Goal: Task Accomplishment & Management: Manage account settings

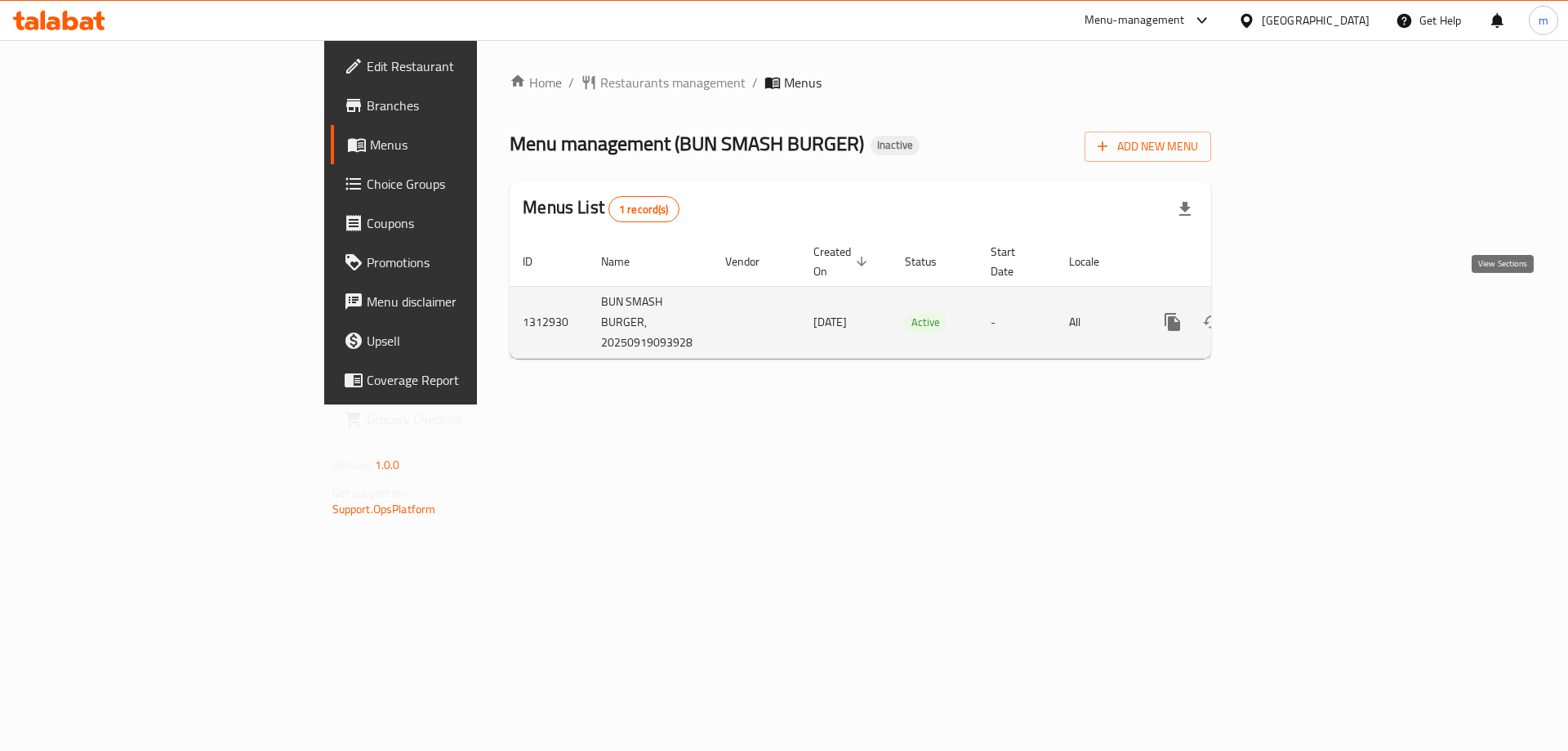
click at [1298, 315] on icon "enhanced table" at bounding box center [1290, 322] width 14 height 14
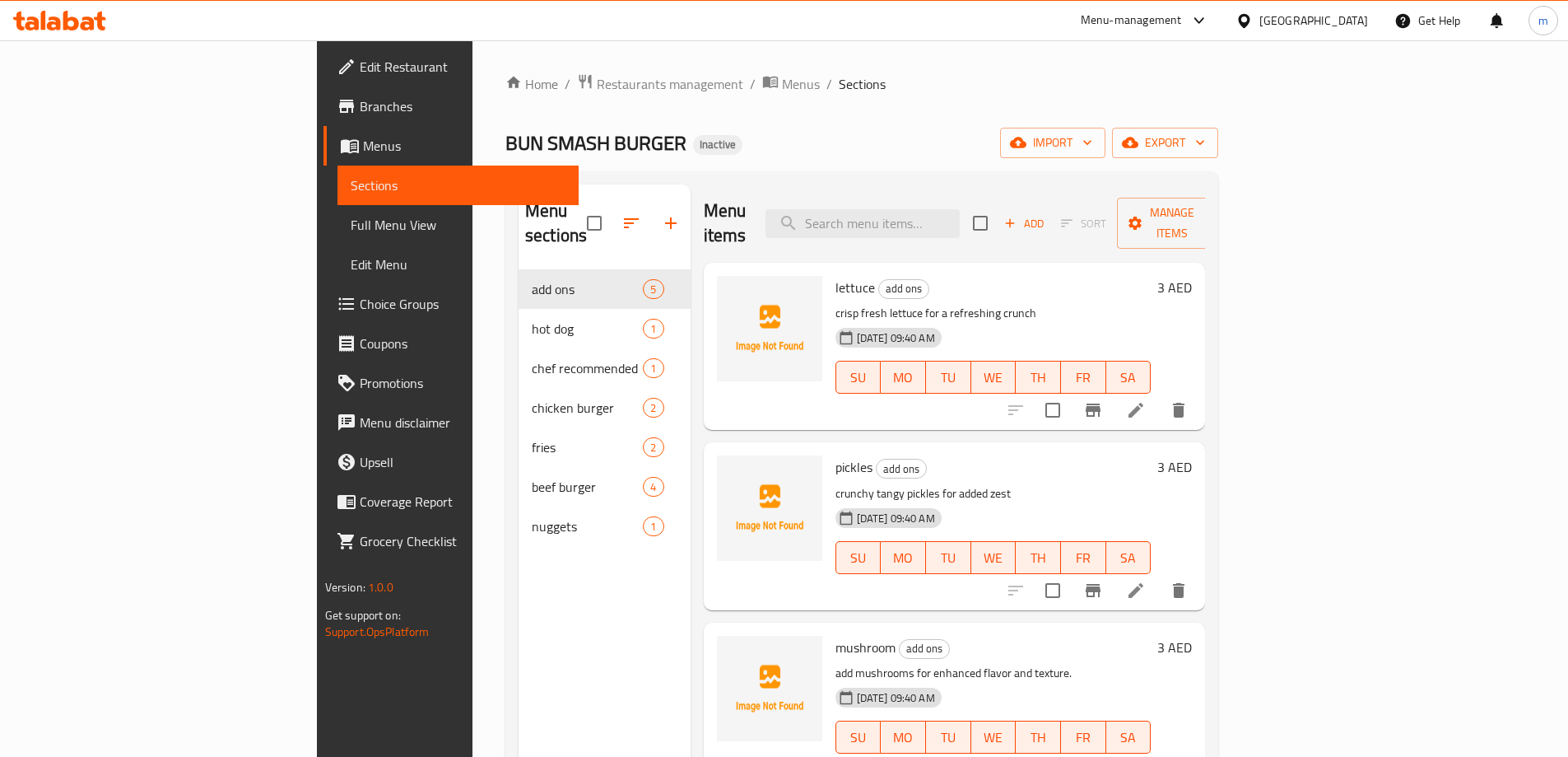
click at [360, 103] on span "Branches" at bounding box center [463, 106] width 206 height 20
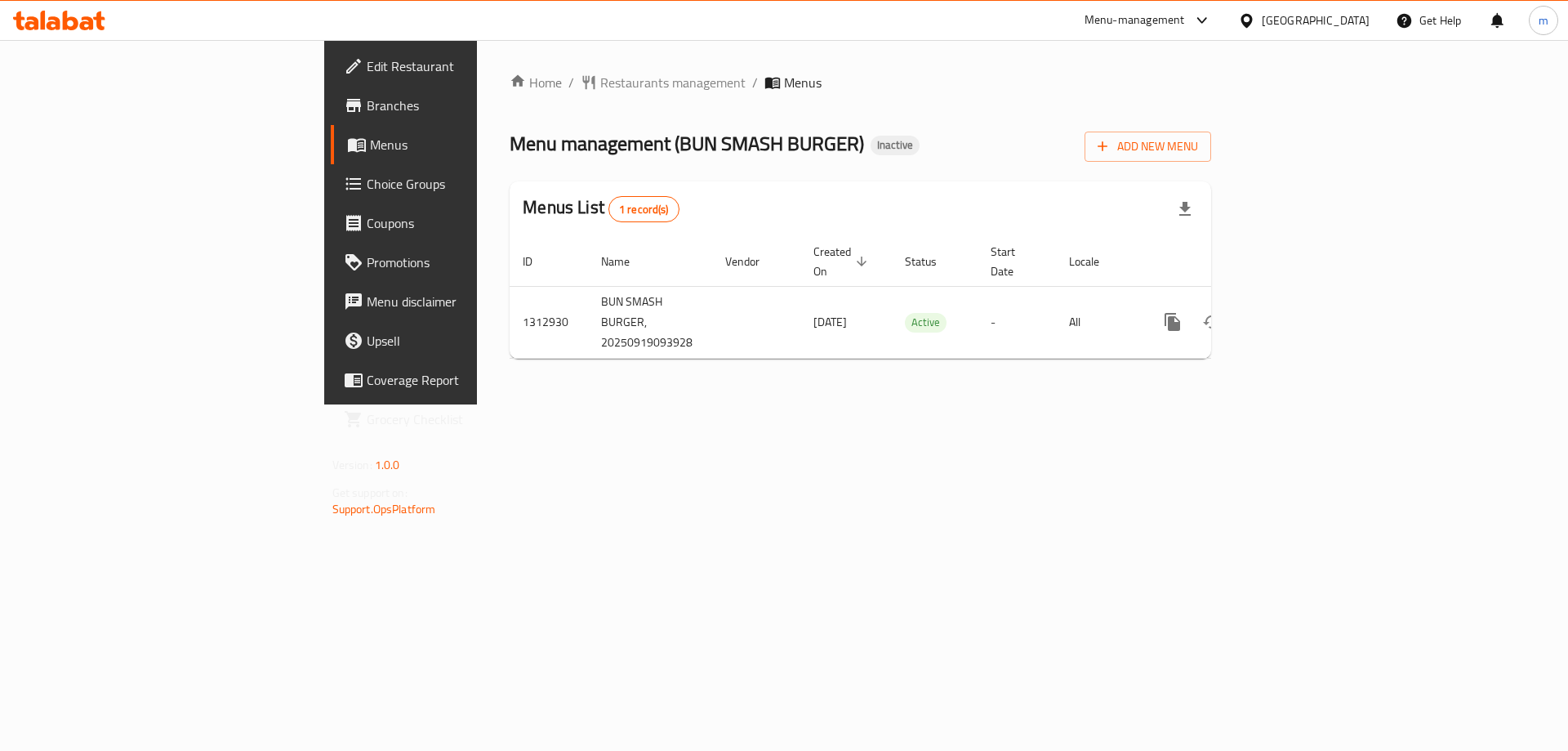
click at [1211, 125] on div "Add New Menu" at bounding box center [1148, 143] width 127 height 37
click at [1199, 151] on span "Add New Menu" at bounding box center [1147, 146] width 100 height 20
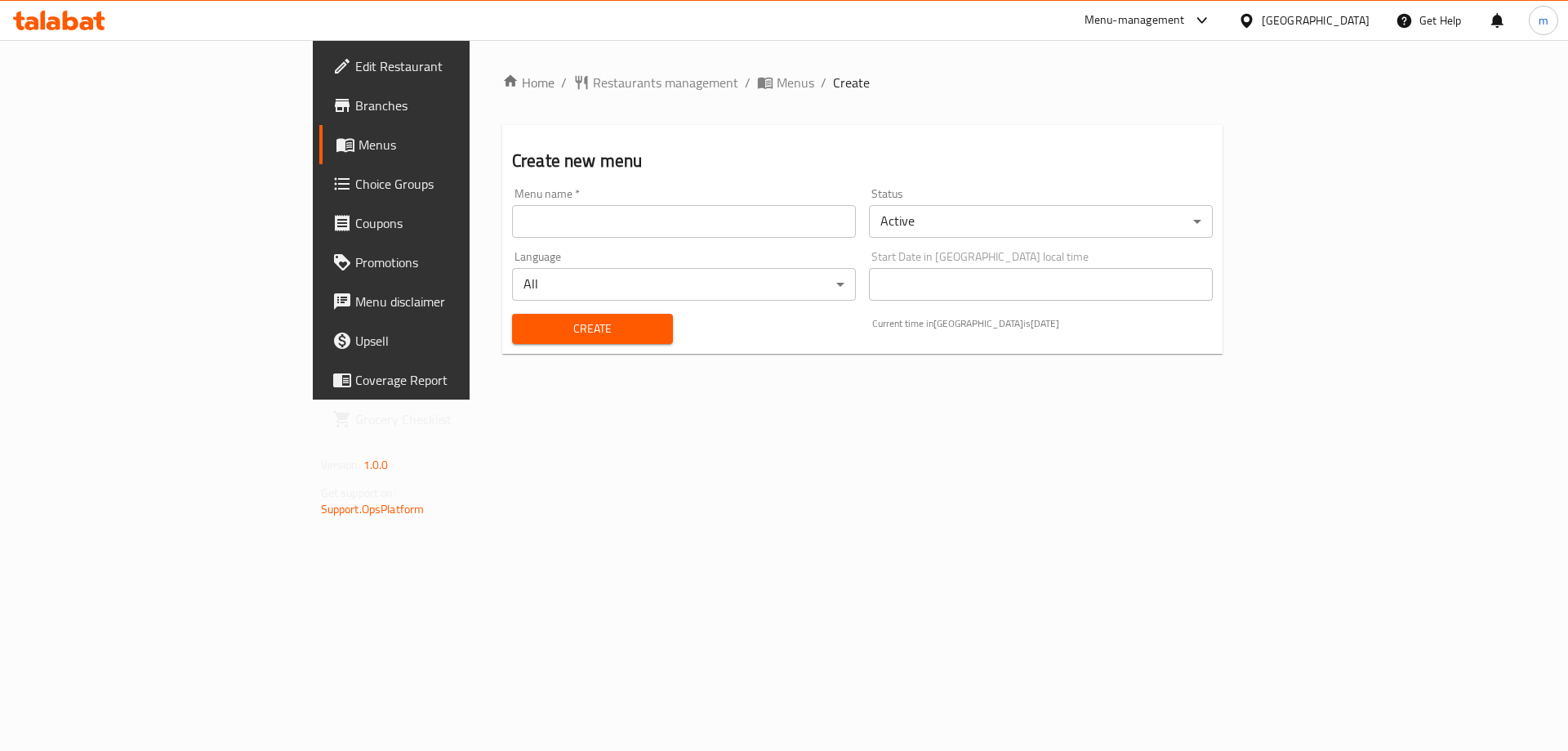
click at [784, 224] on input "text" at bounding box center [684, 221] width 344 height 32
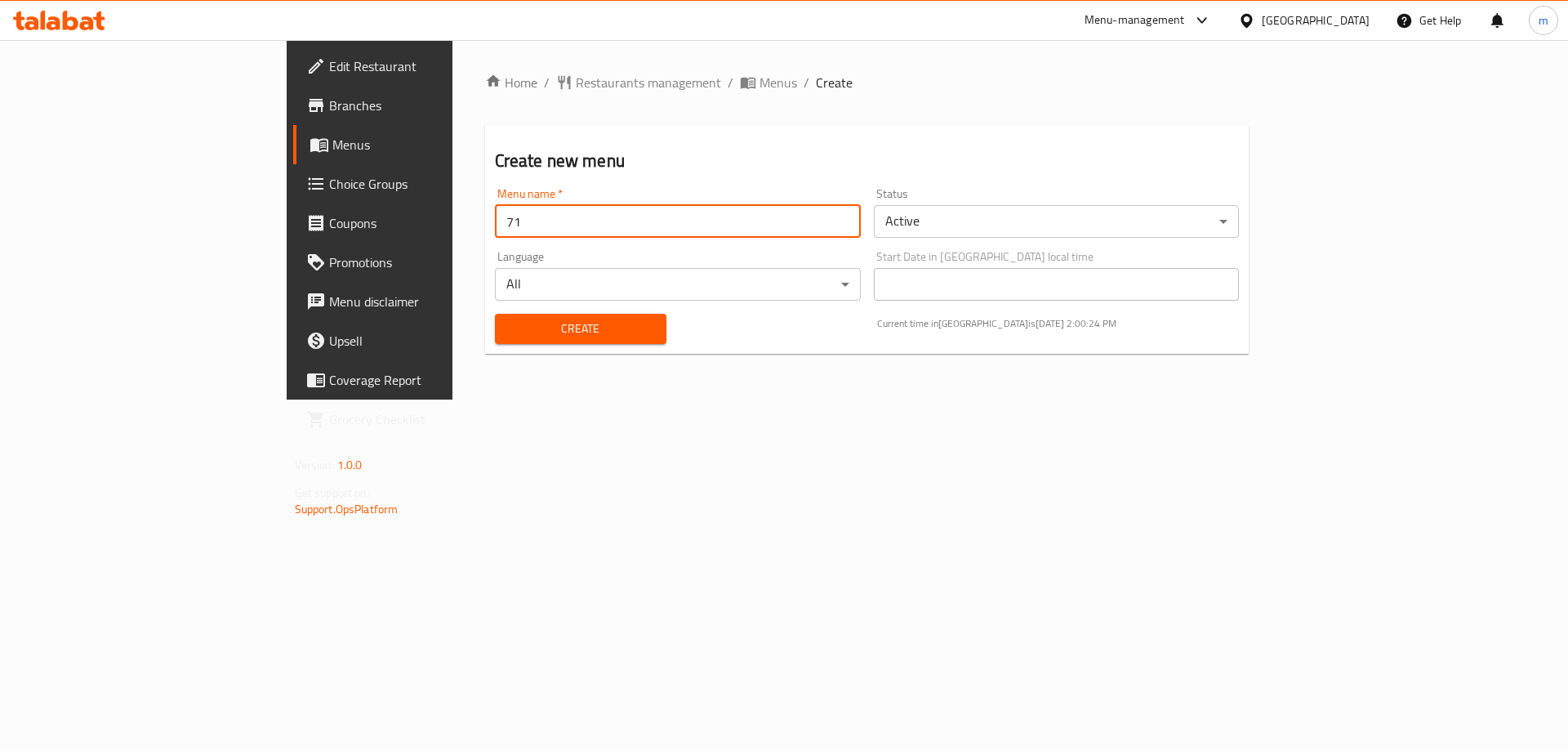
type input "7"
type input "[DATE]"
click at [495, 314] on button "Create" at bounding box center [581, 329] width 172 height 31
click at [740, 74] on icon "breadcrumb" at bounding box center [747, 82] width 16 height 16
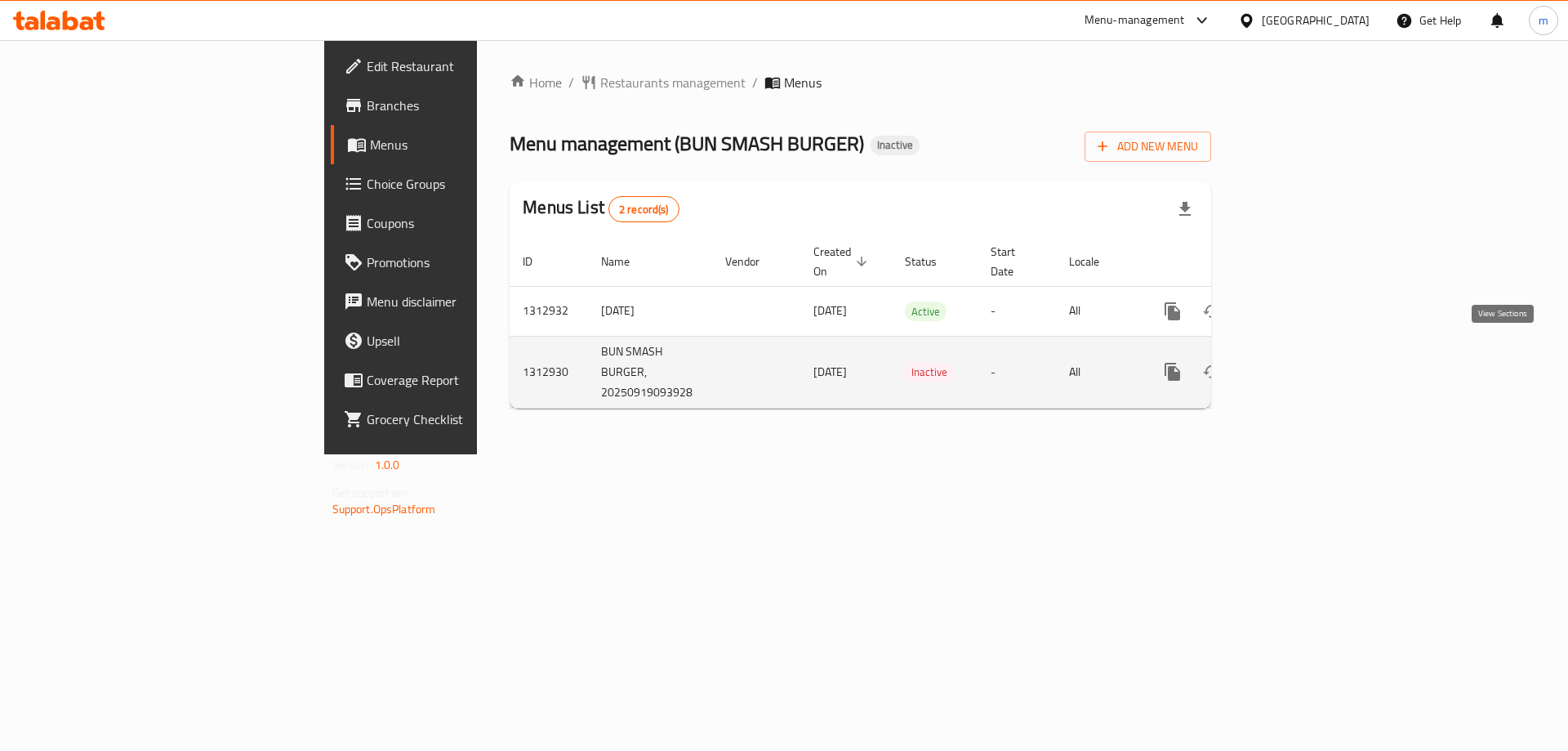
click at [1298, 365] on icon "enhanced table" at bounding box center [1290, 371] width 14 height 14
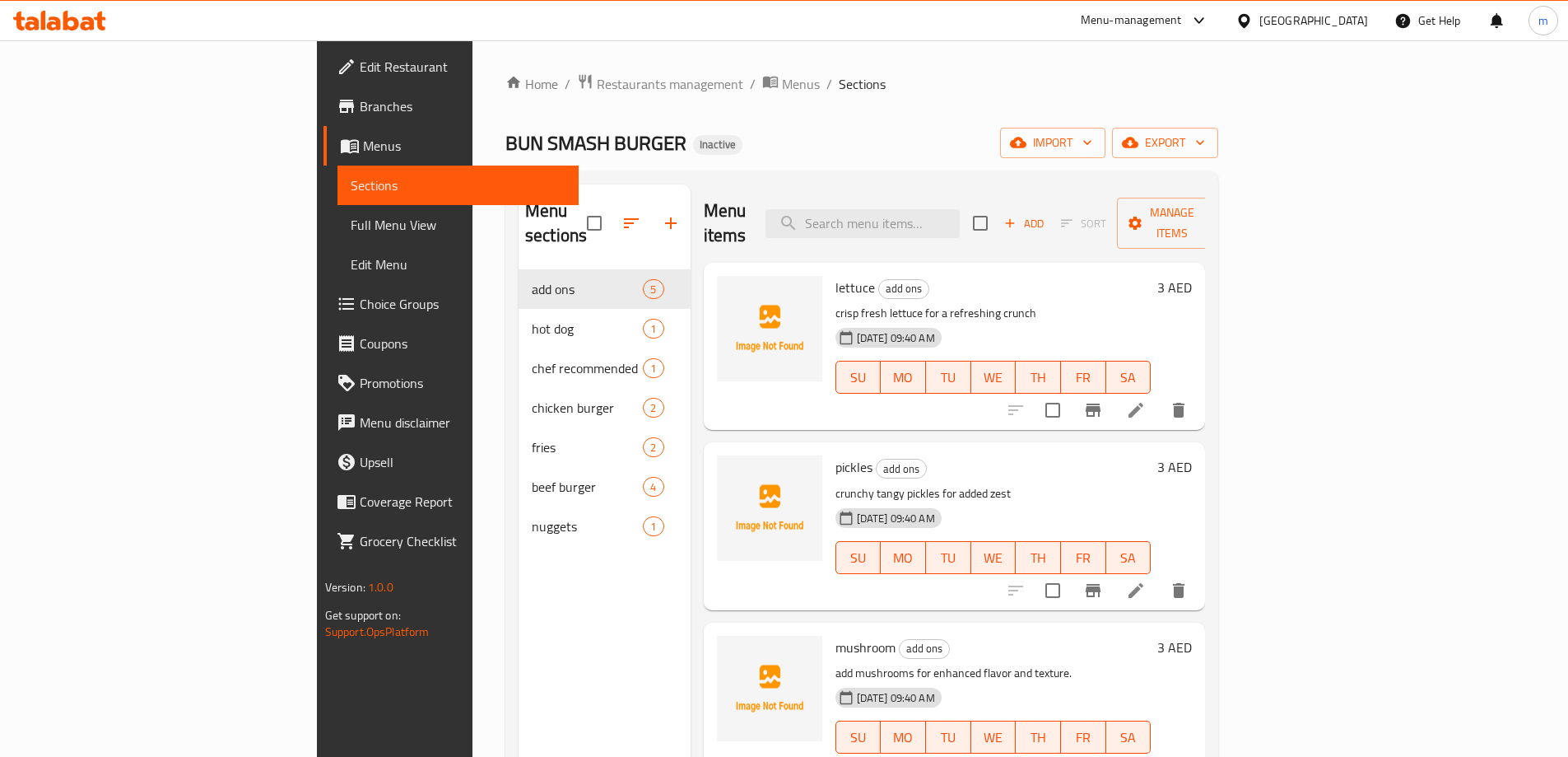
click at [351, 235] on span "Full Menu View" at bounding box center [458, 224] width 215 height 20
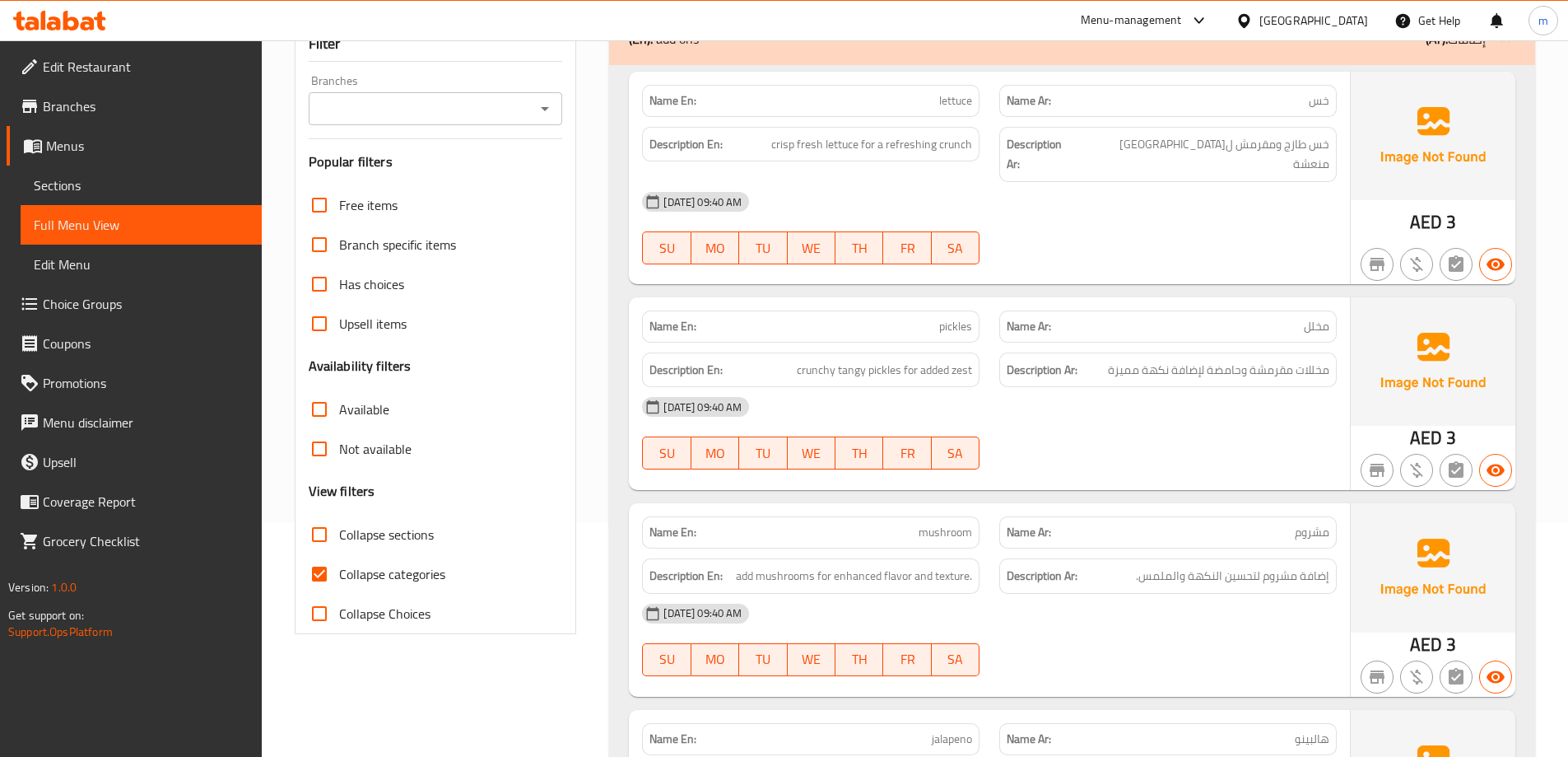
scroll to position [247, 0]
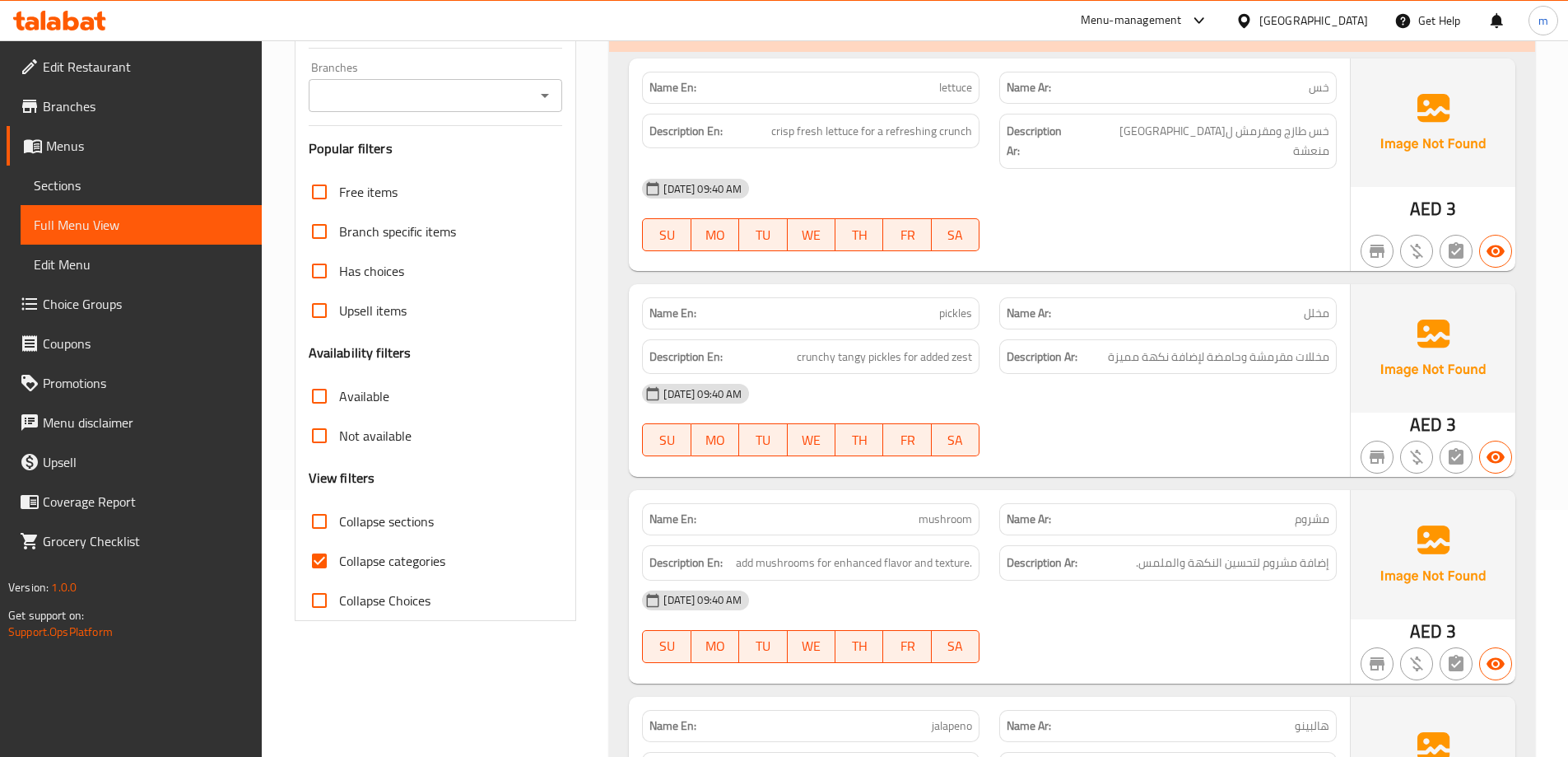
click at [326, 552] on input "Collapse categories" at bounding box center [319, 560] width 39 height 39
checkbox input "false"
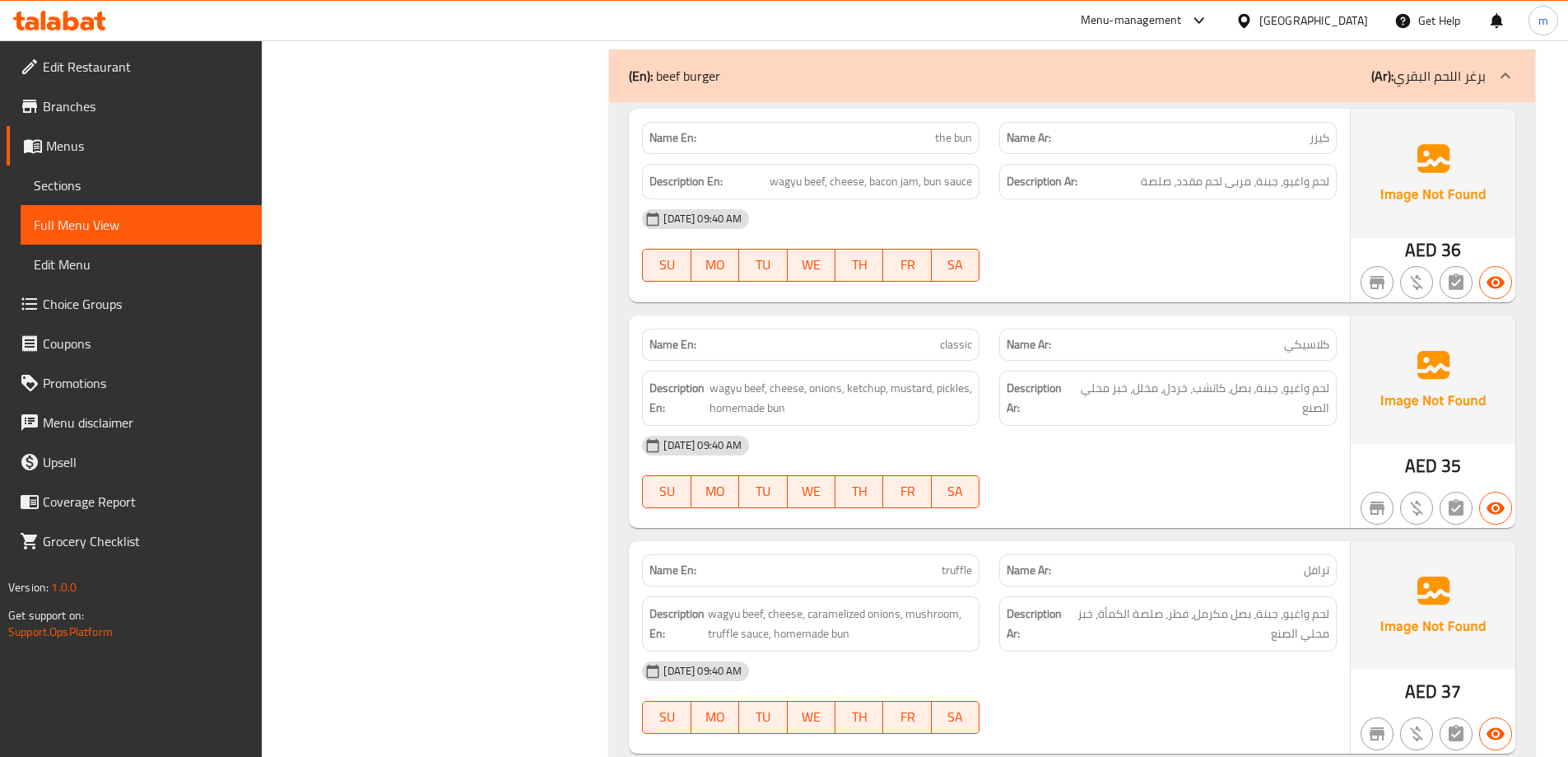
scroll to position [2964, 0]
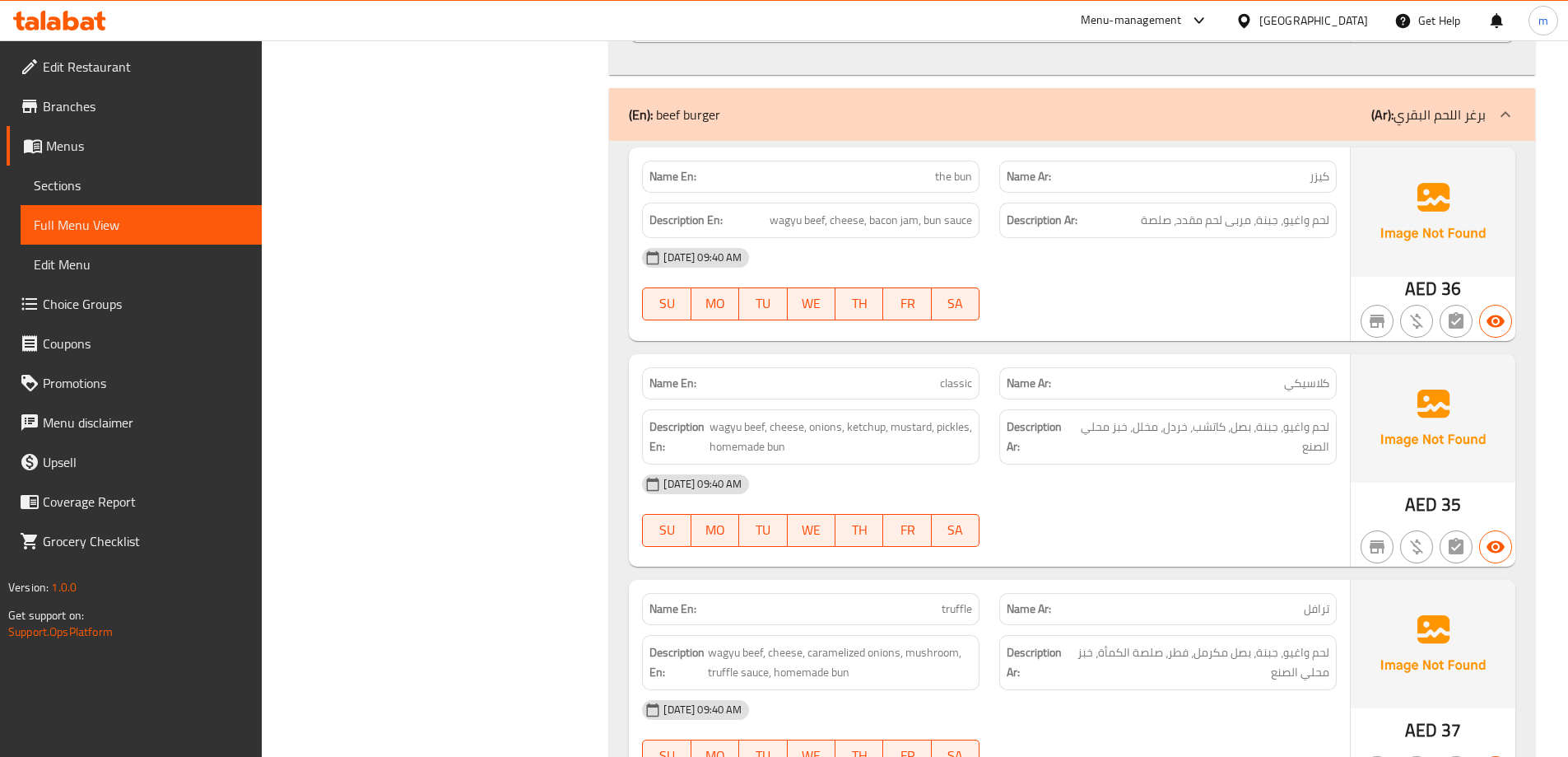
click at [97, 144] on span "Menus" at bounding box center [147, 145] width 203 height 20
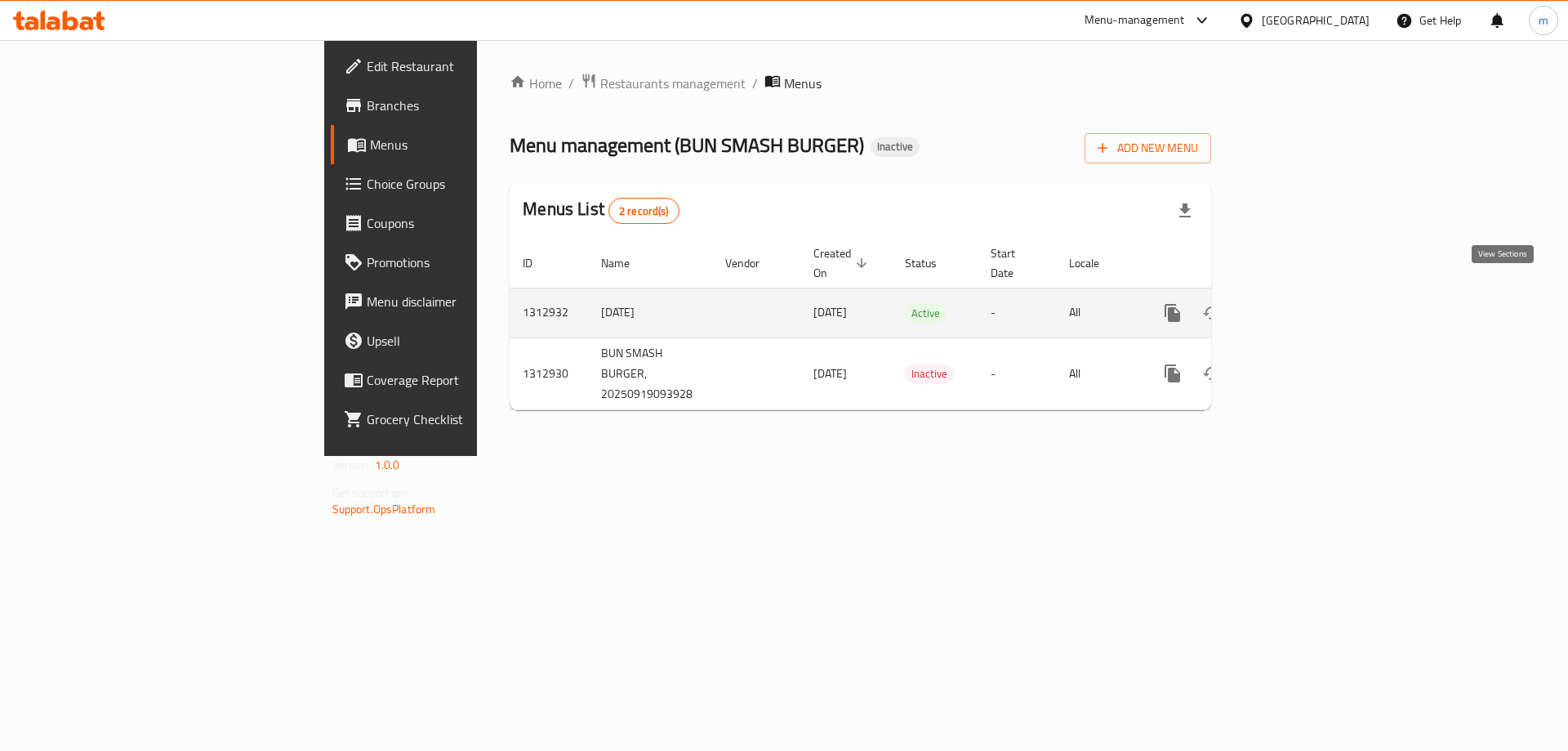
click at [1310, 298] on link "enhanced table" at bounding box center [1290, 312] width 39 height 39
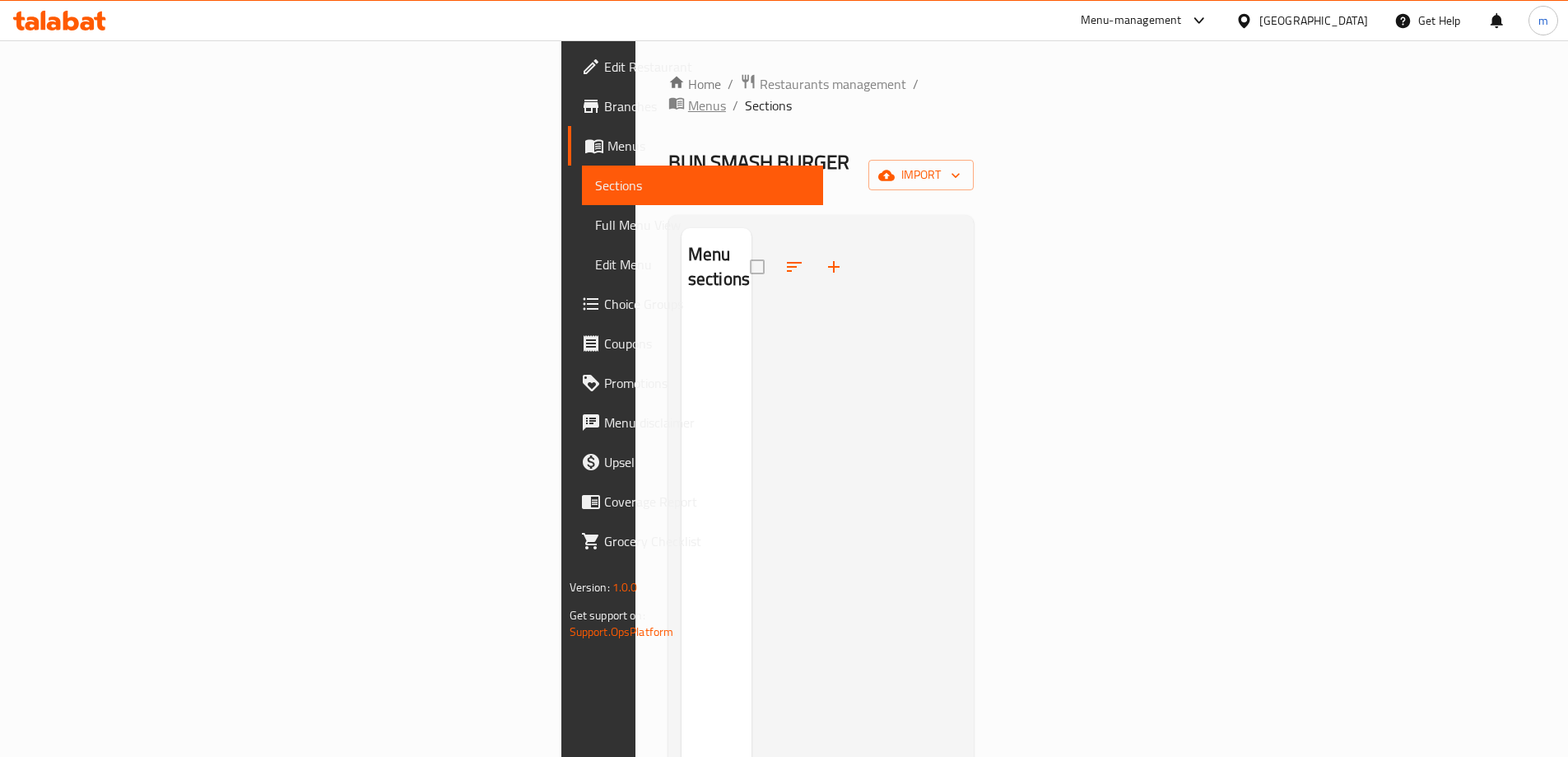
click at [689, 95] on span "Menus" at bounding box center [707, 105] width 38 height 20
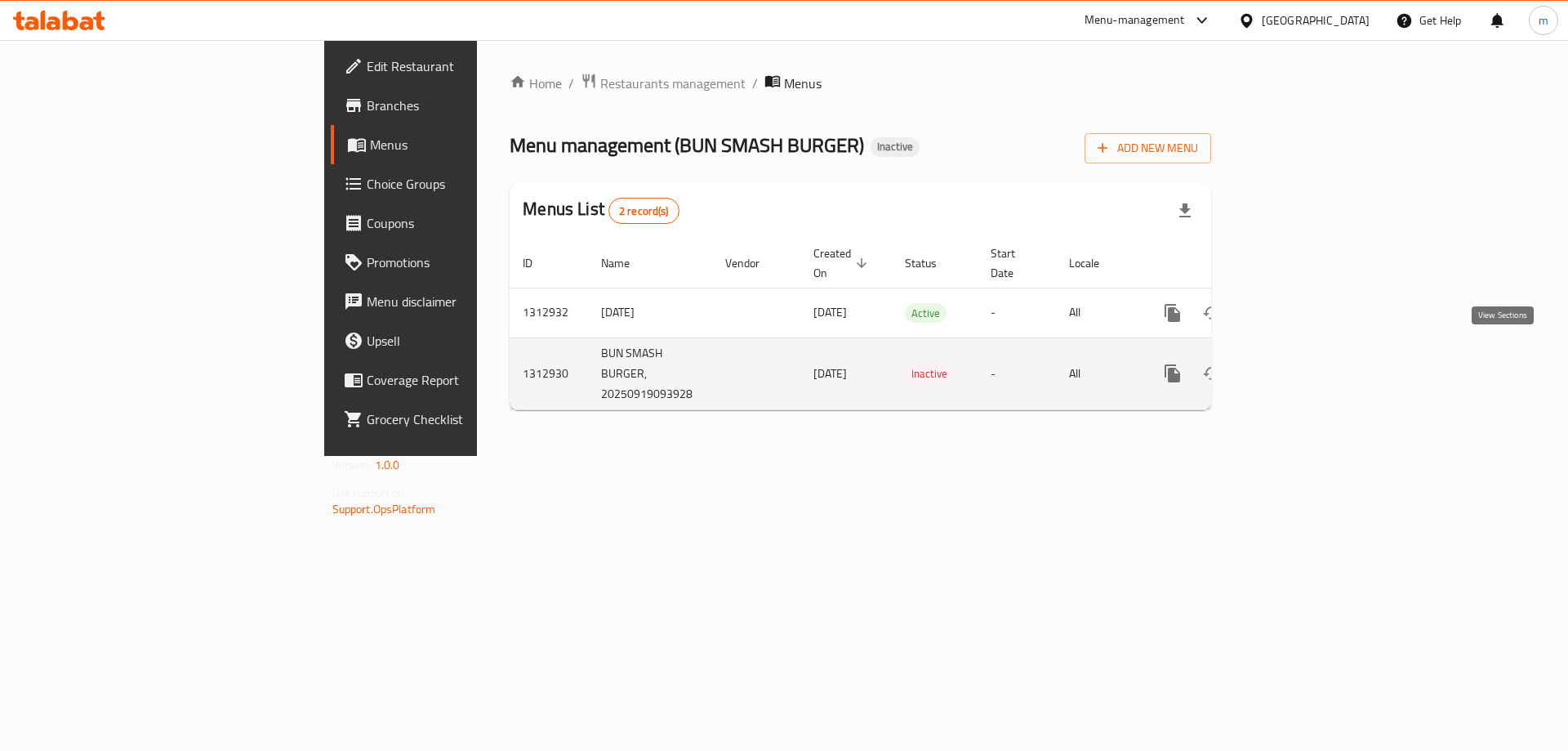
click at [1310, 358] on link "enhanced table" at bounding box center [1290, 373] width 39 height 39
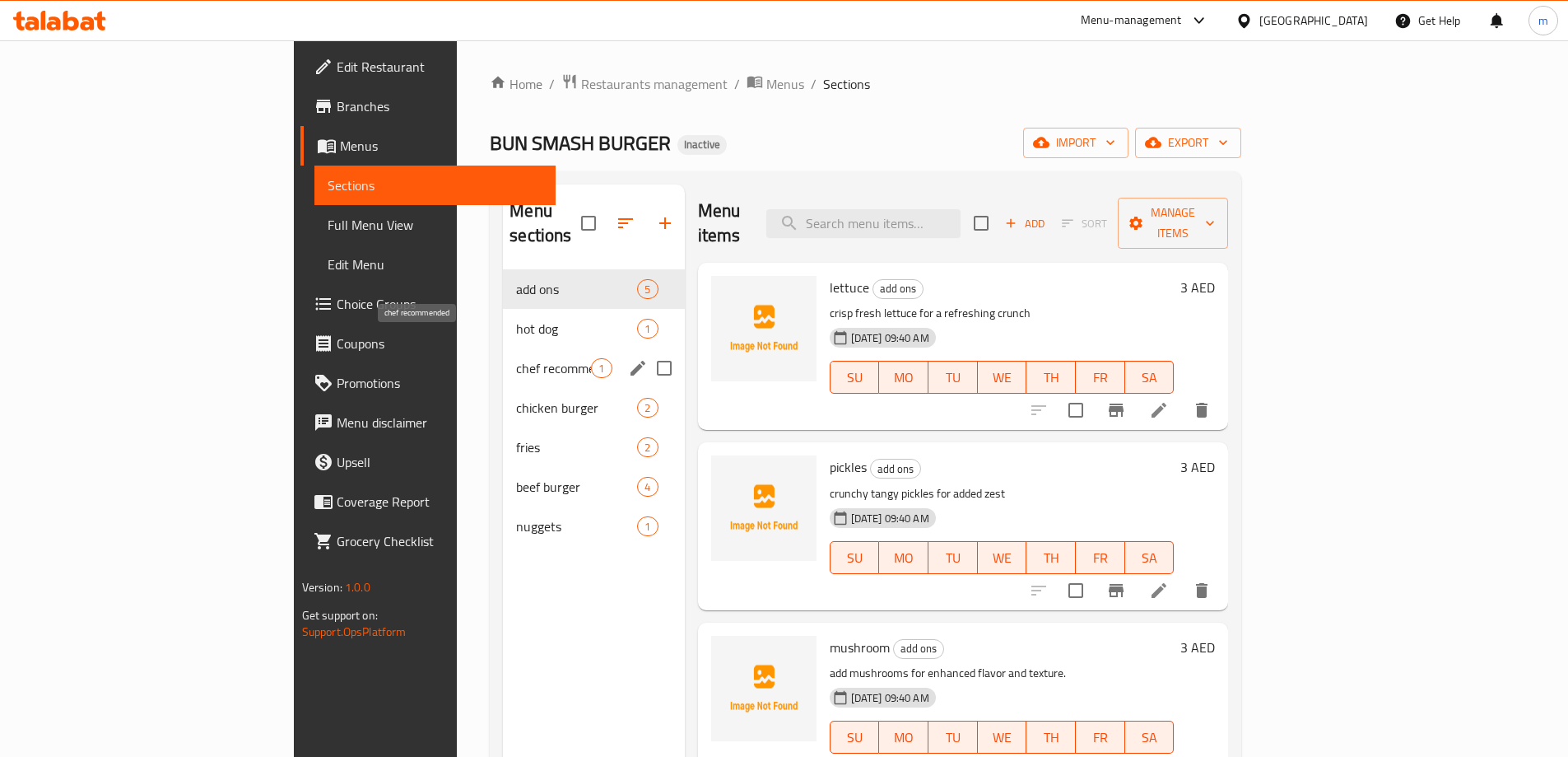
click at [517, 358] on span "chef recommended" at bounding box center [554, 367] width 75 height 20
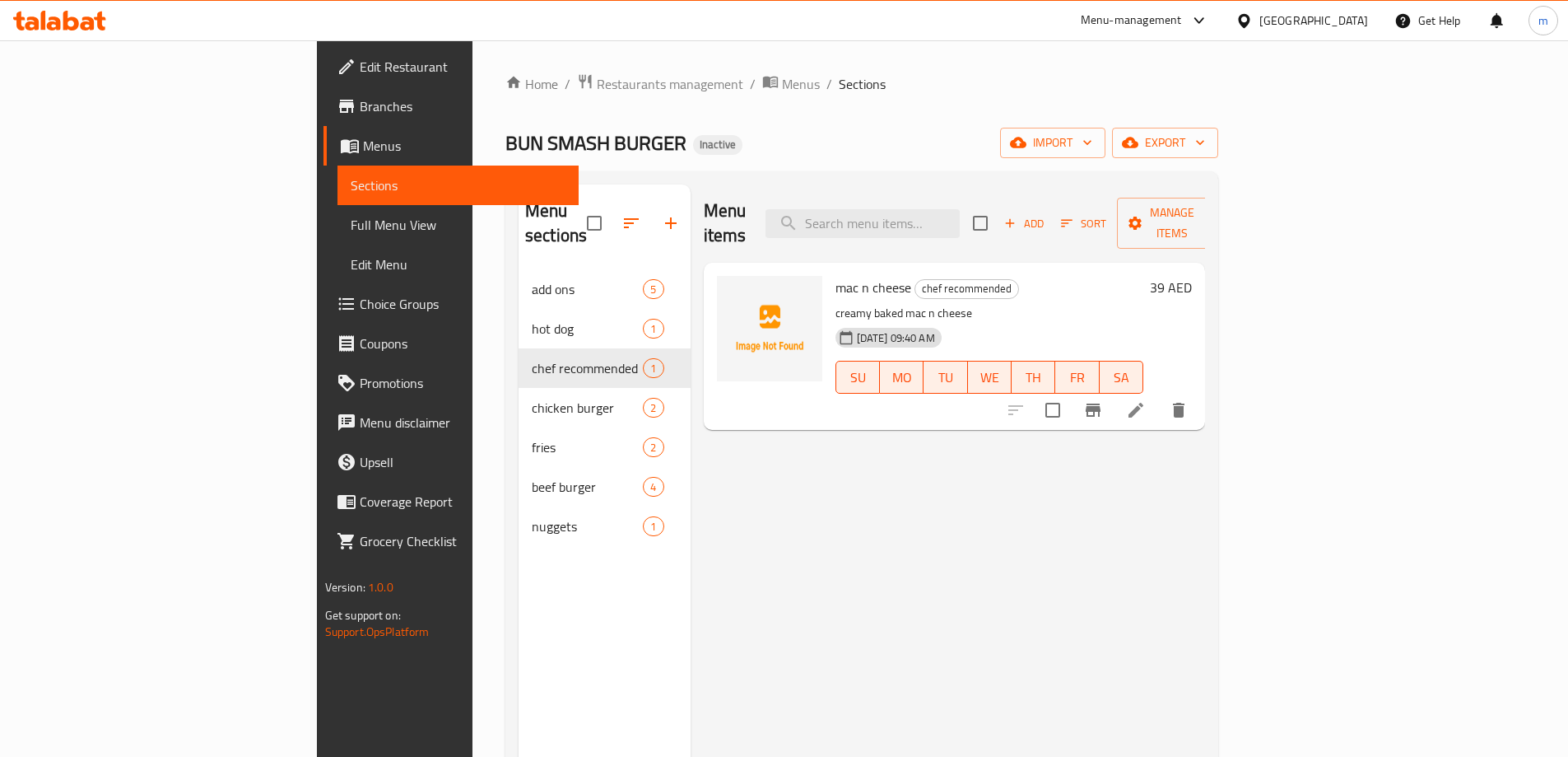
click at [351, 229] on span "Full Menu View" at bounding box center [458, 224] width 215 height 20
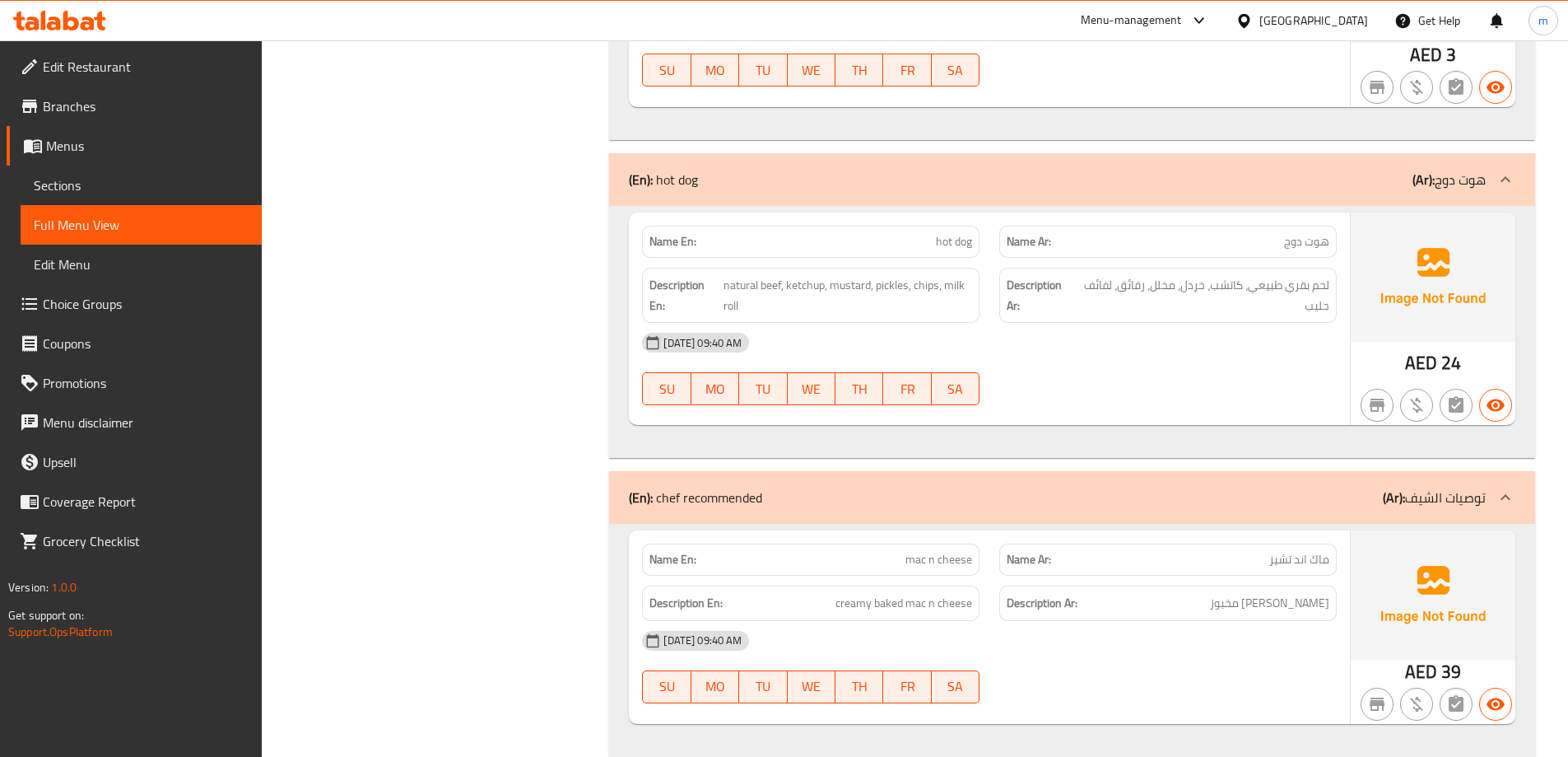
scroll to position [1317, 0]
